Goal: Communication & Community: Share content

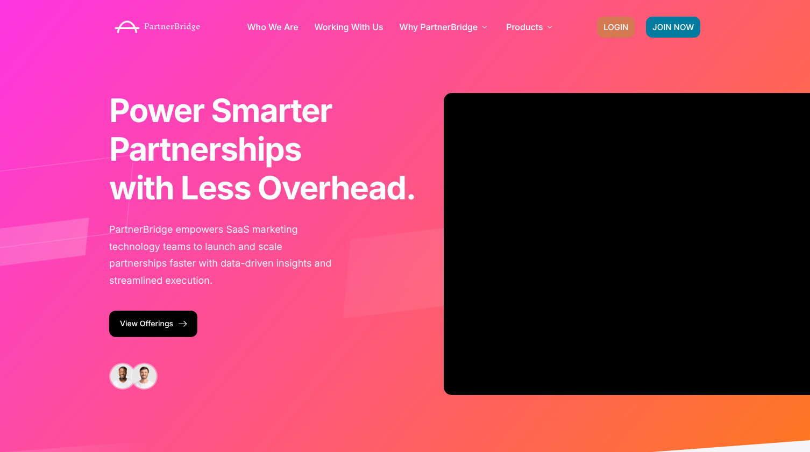
click at [605, 23] on span "LOGIN" at bounding box center [615, 27] width 25 height 8
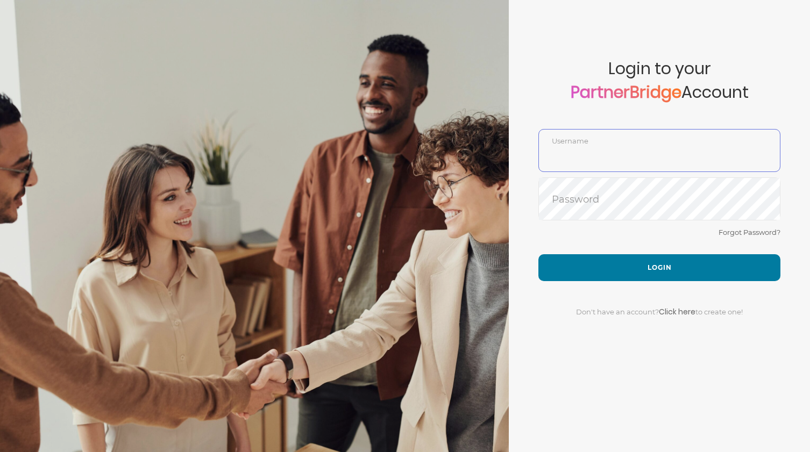
type input "DemoUser"
click at [616, 297] on div "Don't have an account? Click here to create one!" at bounding box center [659, 305] width 242 height 48
click at [611, 254] on div "Forgot Password?" at bounding box center [659, 240] width 242 height 28
click at [618, 291] on div "Don't have an account? Click here to create one!" at bounding box center [659, 305] width 242 height 48
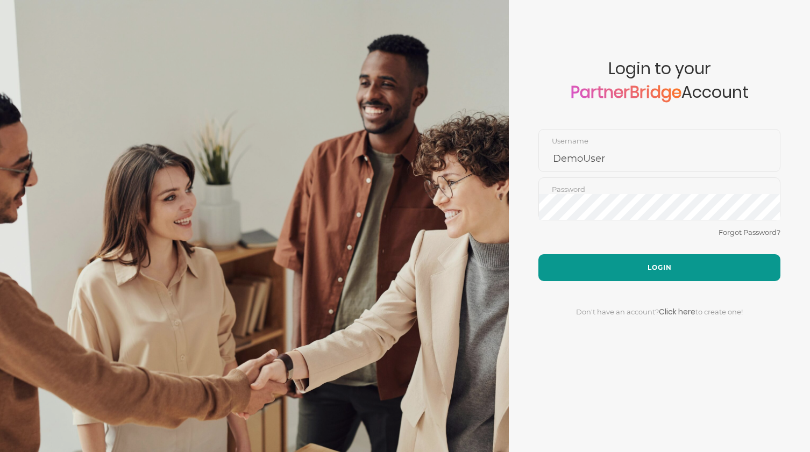
click at [616, 271] on button "Login" at bounding box center [659, 267] width 242 height 27
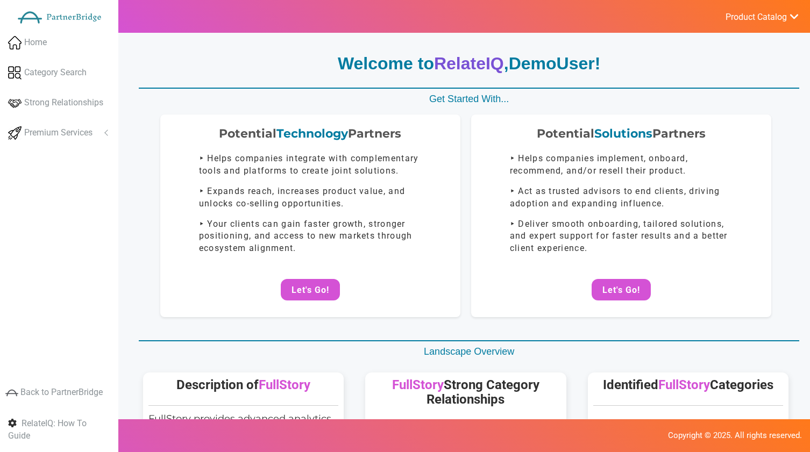
click at [743, 12] on span "Product Catalog" at bounding box center [755, 17] width 61 height 11
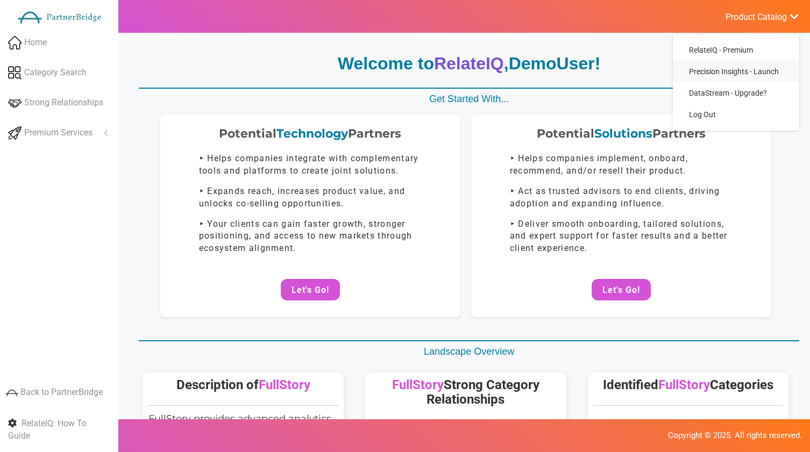
click at [711, 73] on span "Precision Insights - Launch" at bounding box center [734, 71] width 90 height 9
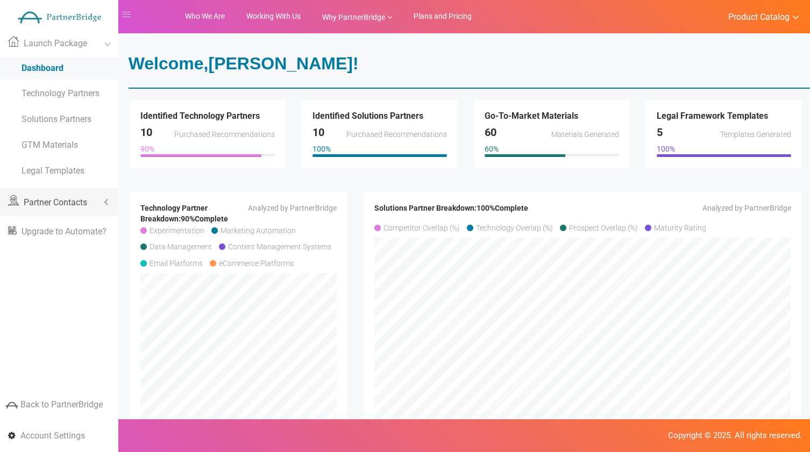
click at [83, 193] on link "Partner Contacts" at bounding box center [59, 202] width 118 height 28
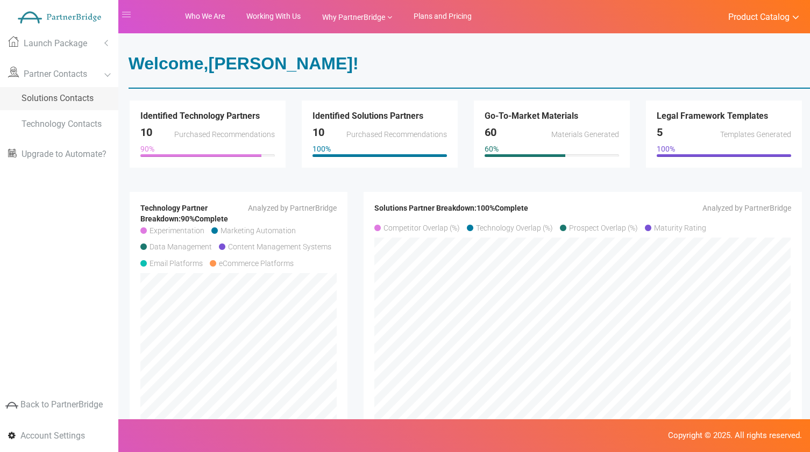
click at [60, 105] on link "Solutions Contacts" at bounding box center [59, 98] width 118 height 23
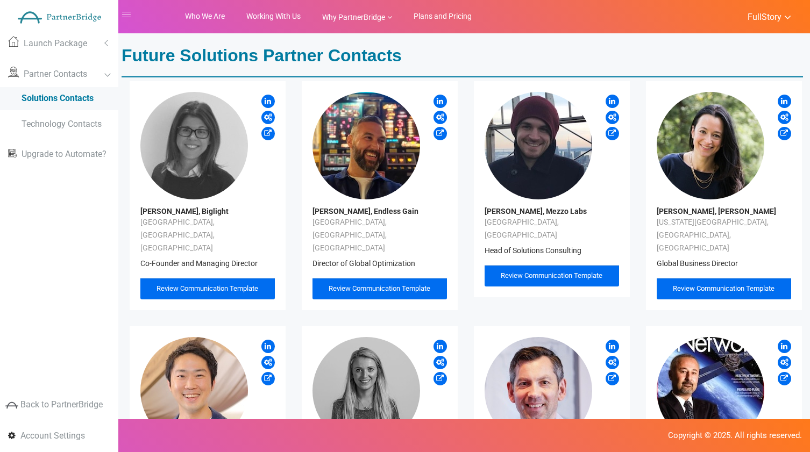
click at [364, 278] on div "Review Communication Template" at bounding box center [379, 289] width 134 height 22
click at [391, 278] on div "Review Communication Template" at bounding box center [379, 289] width 134 height 22
click at [392, 284] on span "Review Communication Template" at bounding box center [379, 288] width 102 height 8
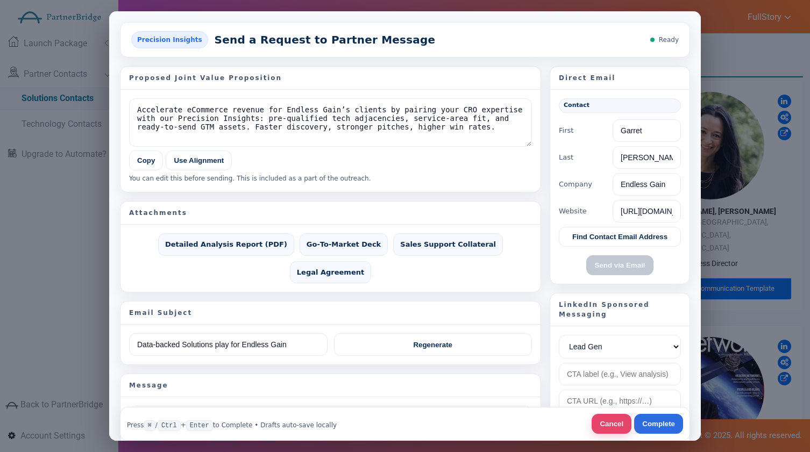
click at [613, 427] on button "Cancel" at bounding box center [611, 424] width 40 height 20
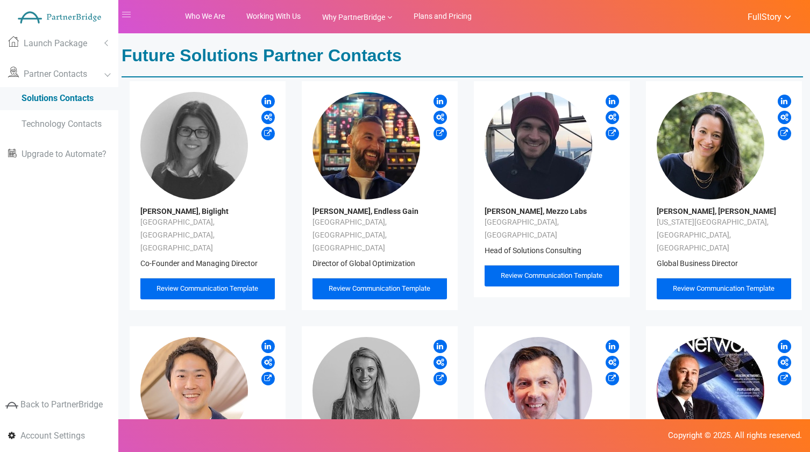
click at [380, 284] on div "Review Communication Template" at bounding box center [379, 289] width 102 height 10
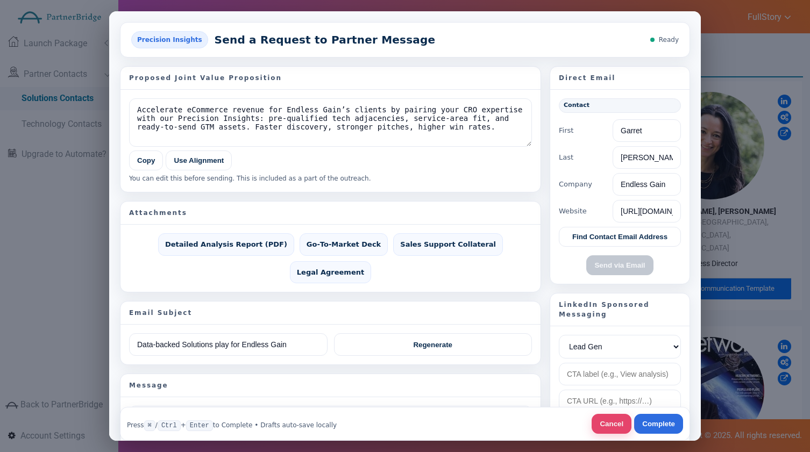
click at [607, 422] on button "Cancel" at bounding box center [611, 424] width 40 height 20
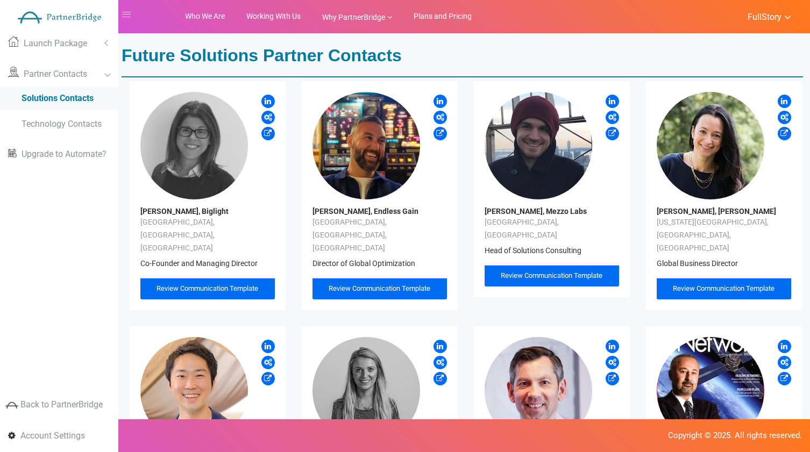
click at [632, 310] on div "Matthew Skelton, Conflux Leeds, England, UK CEO and Founder Review Communicatio…" at bounding box center [552, 432] width 172 height 245
click at [416, 45] on p "Future Solutions Partner Contacts" at bounding box center [465, 56] width 688 height 25
click at [389, 278] on div "Review Communication Template" at bounding box center [379, 289] width 134 height 22
click at [389, 284] on span "Review Communication Template" at bounding box center [379, 288] width 102 height 8
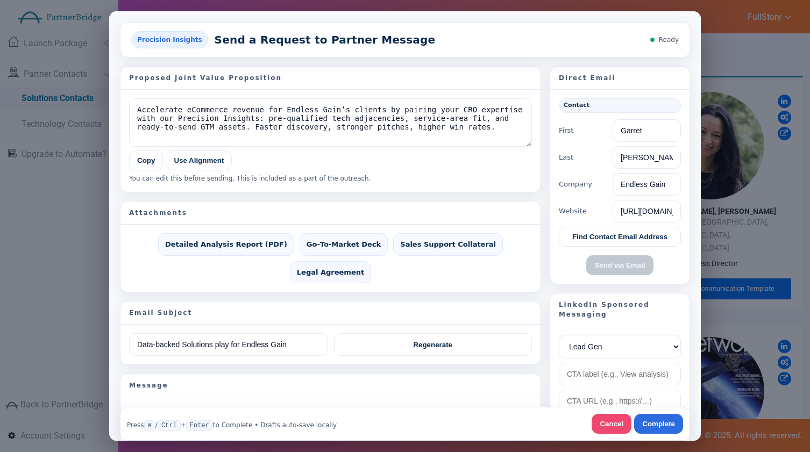
click at [595, 411] on div "Press ⌘ / Ctrl + Enter to Complete • Drafts auto‑save locally Cancel Complete" at bounding box center [405, 424] width 570 height 34
click at [599, 418] on button "Cancel" at bounding box center [611, 424] width 40 height 20
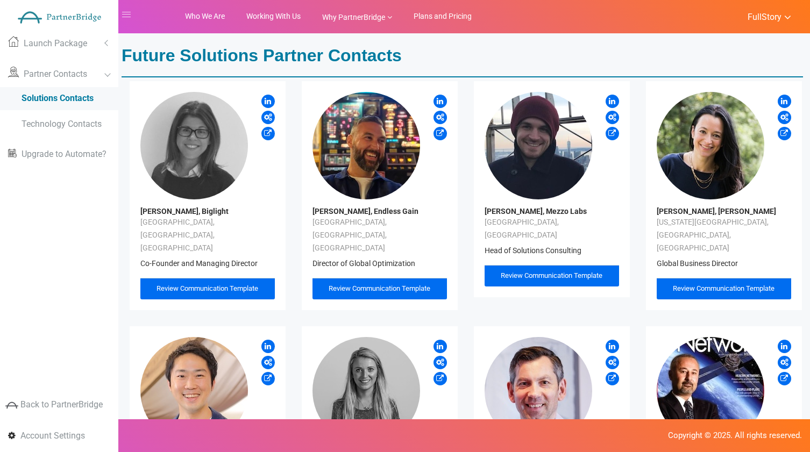
click at [439, 101] on icon at bounding box center [440, 100] width 6 height 10
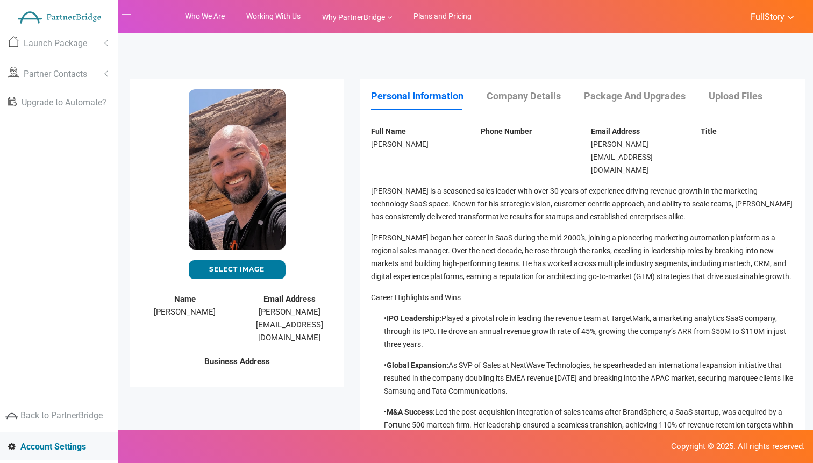
click at [513, 99] on link "Company Details" at bounding box center [535, 95] width 96 height 11
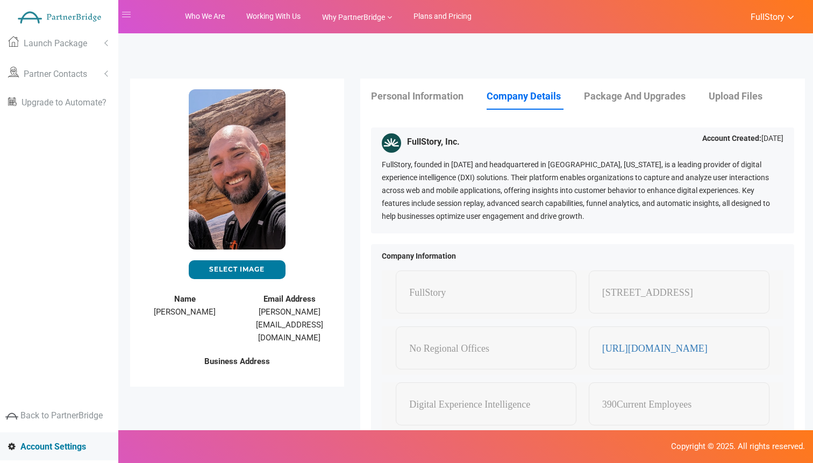
click at [678, 87] on div "Personal Information Company Details Package and Upgrades Upload Files Full Nam…" at bounding box center [582, 320] width 445 height 485
click at [673, 99] on link "Package and Upgrades" at bounding box center [645, 95] width 123 height 11
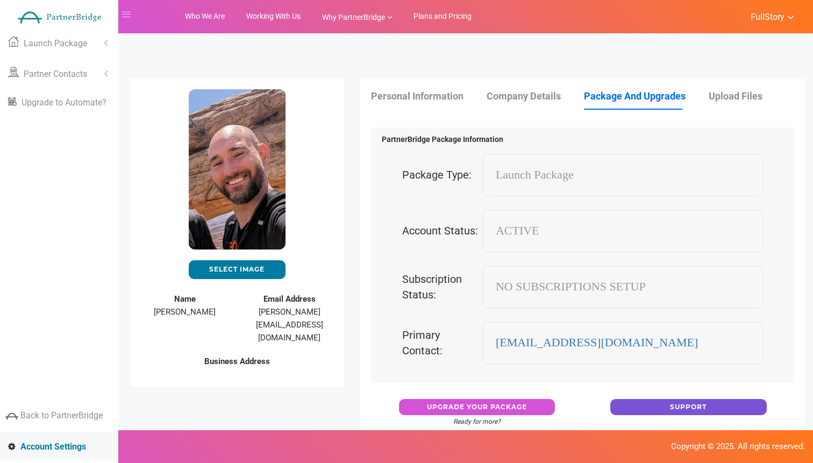
click at [722, 92] on link "Upload Files" at bounding box center [746, 95] width 75 height 11
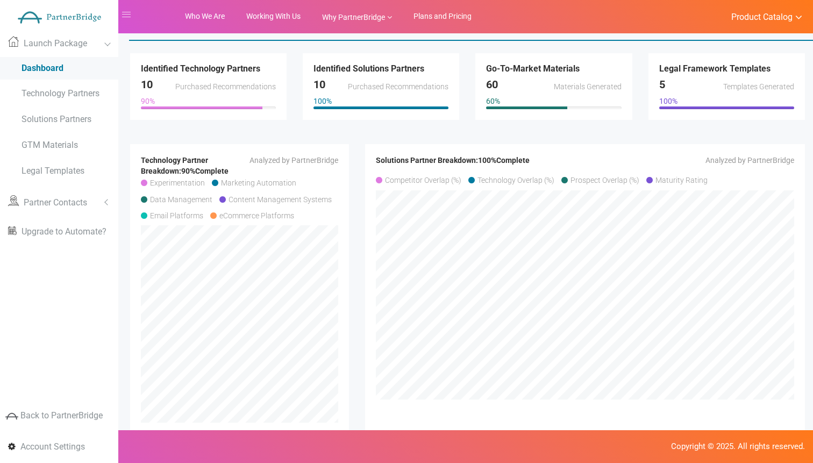
scroll to position [61, 0]
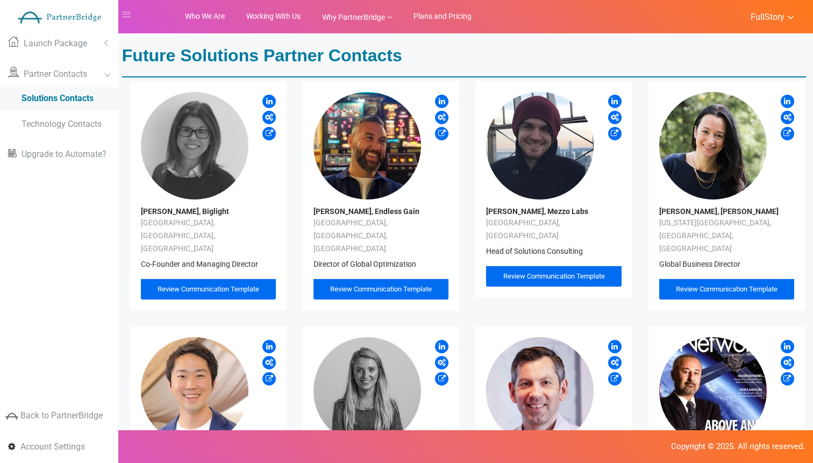
click at [442, 133] on icon at bounding box center [442, 132] width 8 height 10
click at [439, 98] on icon at bounding box center [442, 100] width 6 height 10
click at [373, 285] on span "Review Communication Template" at bounding box center [381, 289] width 102 height 8
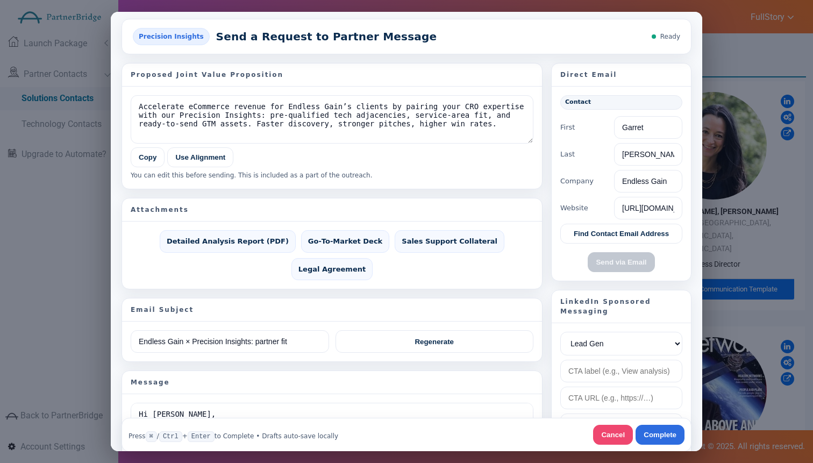
scroll to position [2, 0]
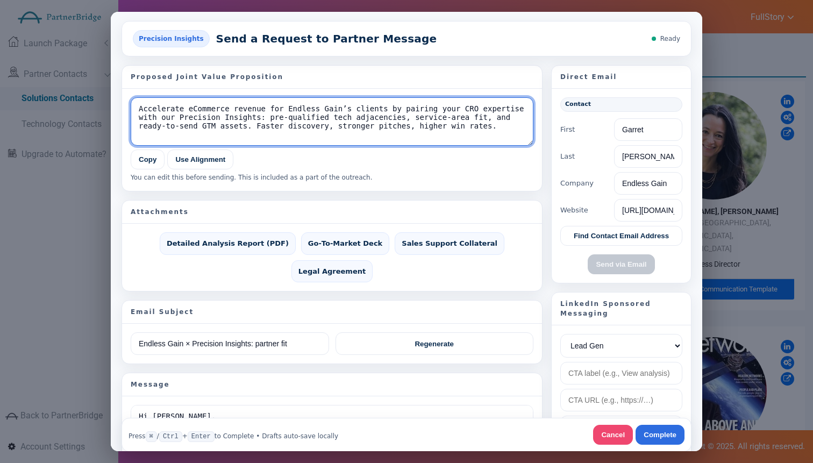
click at [242, 113] on textarea "Accelerate eCommerce revenue for Endless Gain’s clients by pairing your CRO exp…" at bounding box center [332, 121] width 403 height 48
click at [238, 129] on textarea "Accelerate eCommerce revenue for Endless Gain’s clients by pairing your CRO exp…" at bounding box center [332, 121] width 403 height 48
type textarea "Accelerate eCommerce revenue for Endless Gain’s clients by pairing your CRO exp…"
click at [365, 137] on textarea "Accelerate eCommerce revenue for Endless Gain’s clients by pairing your CRO exp…" at bounding box center [332, 121] width 403 height 48
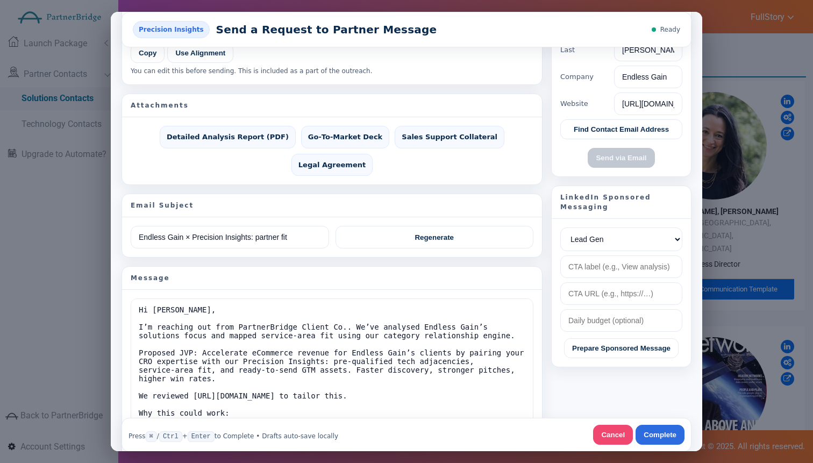
scroll to position [109, 0]
click at [435, 224] on button "Regenerate" at bounding box center [434, 235] width 198 height 23
type input "Data-backed Solutions play for Endless Gain"
click at [364, 224] on button "Regenerate" at bounding box center [434, 235] width 198 height 23
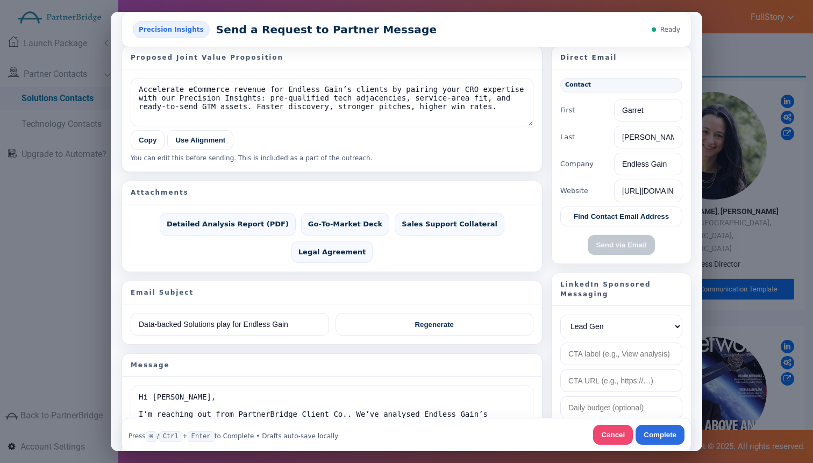
scroll to position [20, 0]
click at [629, 214] on button "Find Contact Email Address" at bounding box center [621, 216] width 122 height 20
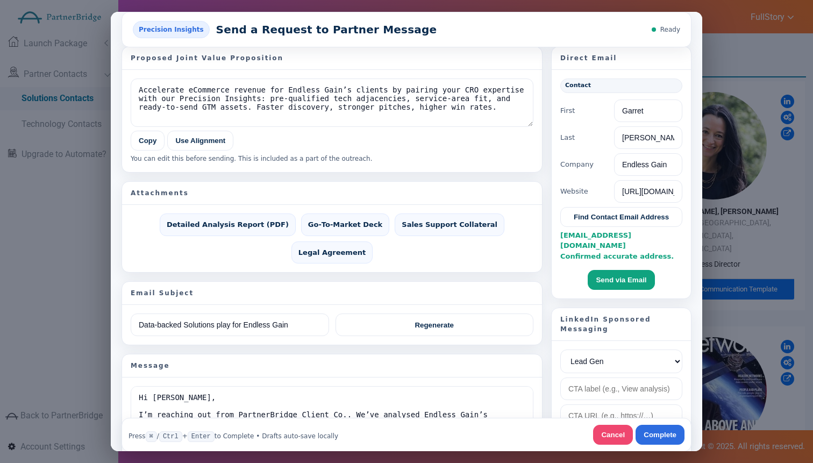
click at [565, 232] on span "[EMAIL_ADDRESS][DOMAIN_NAME] Confirmed accurate address." at bounding box center [616, 245] width 113 height 29
drag, startPoint x: 565, startPoint y: 232, endPoint x: 647, endPoint y: 236, distance: 82.4
click at [647, 236] on div "[EMAIL_ADDRESS][DOMAIN_NAME] Confirmed accurate address." at bounding box center [621, 246] width 122 height 32
click at [580, 247] on span "[EMAIL_ADDRESS][DOMAIN_NAME] Confirmed accurate address." at bounding box center [616, 245] width 113 height 29
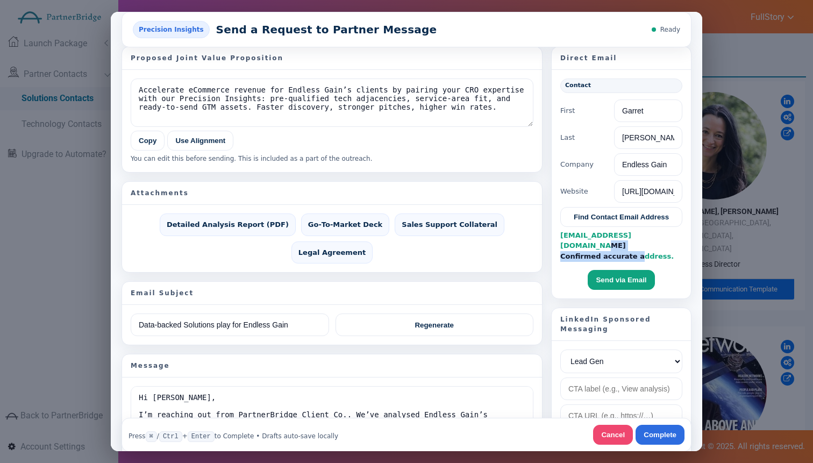
drag, startPoint x: 580, startPoint y: 247, endPoint x: 650, endPoint y: 249, distance: 71.0
click at [650, 249] on span "[EMAIL_ADDRESS][DOMAIN_NAME] Confirmed accurate address." at bounding box center [616, 245] width 113 height 29
click at [665, 248] on div "[EMAIL_ADDRESS][DOMAIN_NAME] Confirmed accurate address." at bounding box center [621, 246] width 122 height 32
click at [576, 231] on span "[EMAIL_ADDRESS][DOMAIN_NAME] Confirmed accurate address." at bounding box center [616, 245] width 113 height 29
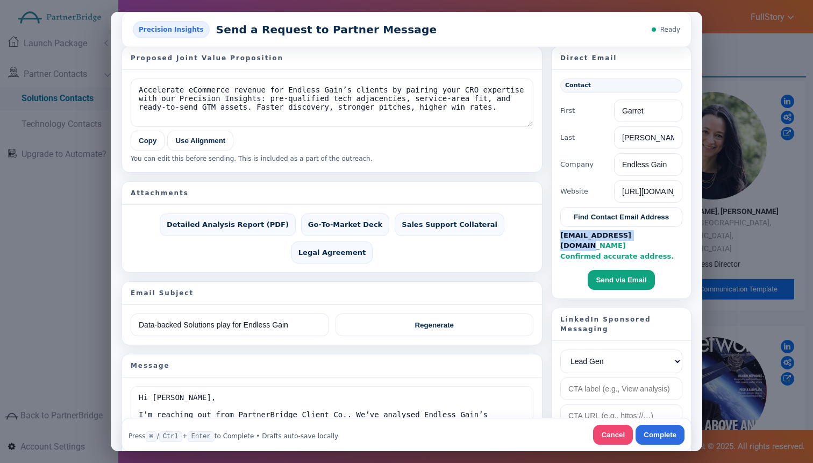
drag, startPoint x: 576, startPoint y: 230, endPoint x: 640, endPoint y: 233, distance: 64.1
click at [640, 233] on span "[EMAIL_ADDRESS][DOMAIN_NAME] Confirmed accurate address." at bounding box center [616, 245] width 113 height 29
click at [641, 234] on span "[EMAIL_ADDRESS][DOMAIN_NAME] Confirmed accurate address." at bounding box center [616, 245] width 113 height 29
drag, startPoint x: 648, startPoint y: 234, endPoint x: 554, endPoint y: 232, distance: 94.1
click at [553, 232] on div "Contact First Garret Last [PERSON_NAME] Company Endless Gain Website [URL][DOMA…" at bounding box center [621, 183] width 139 height 228
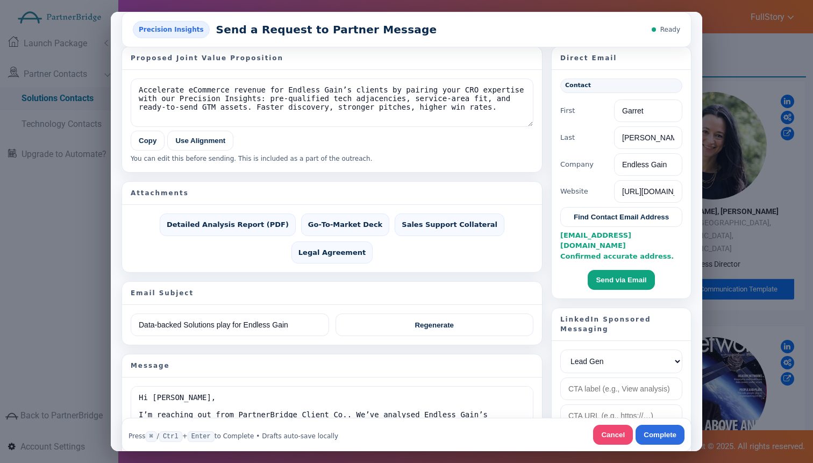
click at [561, 233] on span "[EMAIL_ADDRESS][DOMAIN_NAME] Confirmed accurate address." at bounding box center [616, 245] width 113 height 29
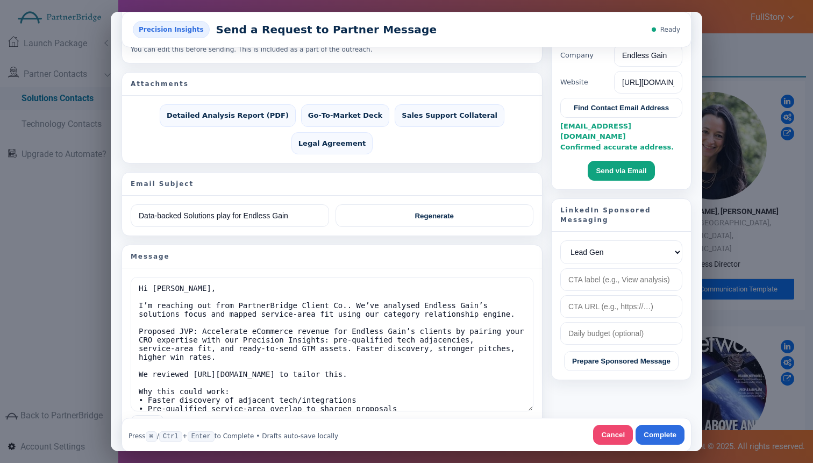
scroll to position [142, 0]
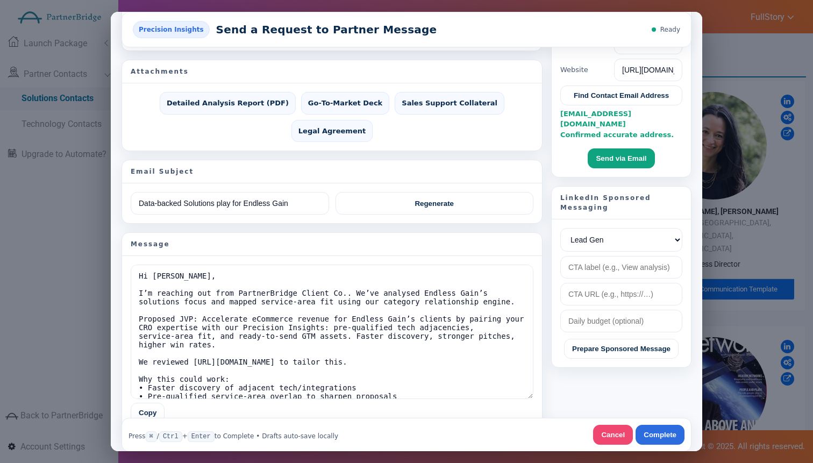
click at [561, 186] on div "LinkedIn Sponsored Messaging" at bounding box center [621, 202] width 139 height 33
drag, startPoint x: 561, startPoint y: 183, endPoint x: 605, endPoint y: 198, distance: 47.1
click at [605, 198] on div "LinkedIn Sponsored Messaging" at bounding box center [621, 202] width 139 height 33
click at [621, 227] on select "Lead Gen Awareness Website Visits" at bounding box center [621, 239] width 122 height 24
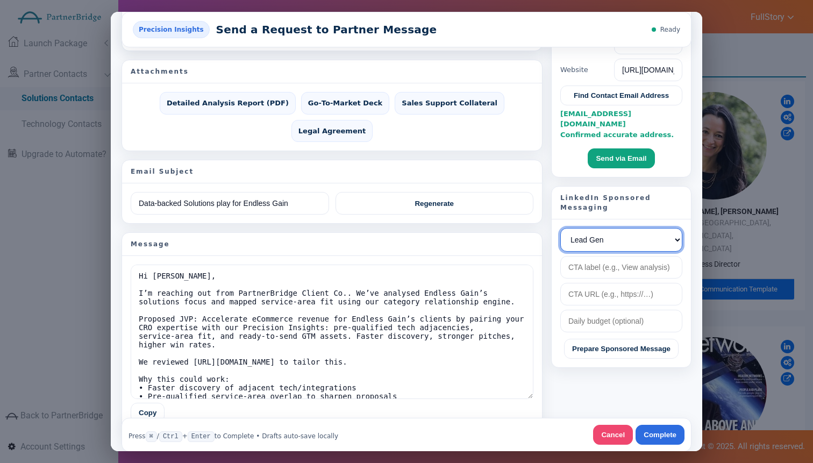
click at [596, 228] on select "Lead Gen Awareness Website Visits" at bounding box center [621, 239] width 122 height 24
click at [560, 227] on select "Lead Gen Awareness Website Visits" at bounding box center [621, 239] width 122 height 24
click at [611, 219] on div "Lead Gen Awareness Website Visits Prepare Sponsored Message" at bounding box center [621, 293] width 139 height 148
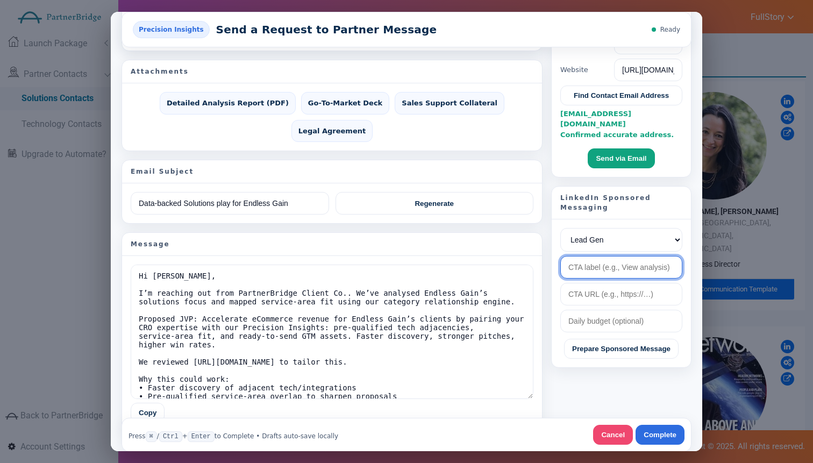
click at [607, 255] on input "text" at bounding box center [621, 266] width 122 height 23
click at [610, 258] on input "text" at bounding box center [621, 266] width 122 height 23
click at [606, 288] on input "url" at bounding box center [621, 293] width 122 height 23
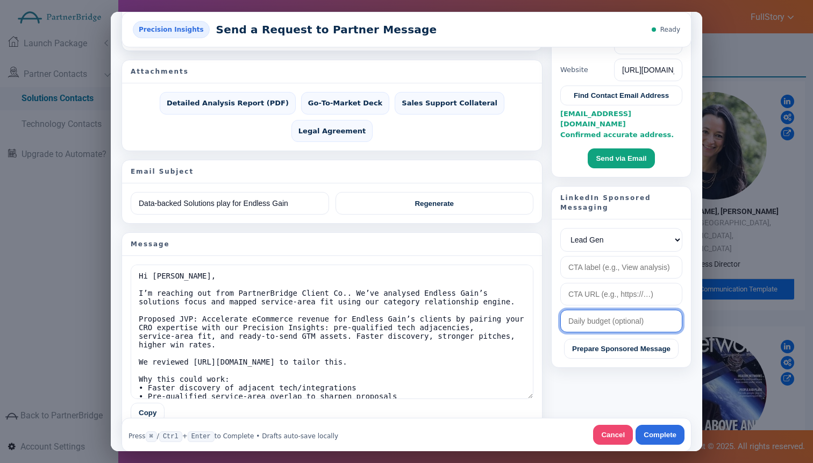
click at [618, 310] on input "text" at bounding box center [621, 320] width 122 height 23
click at [614, 430] on button "Cancel" at bounding box center [613, 434] width 40 height 20
